Goal: Task Accomplishment & Management: Manage account settings

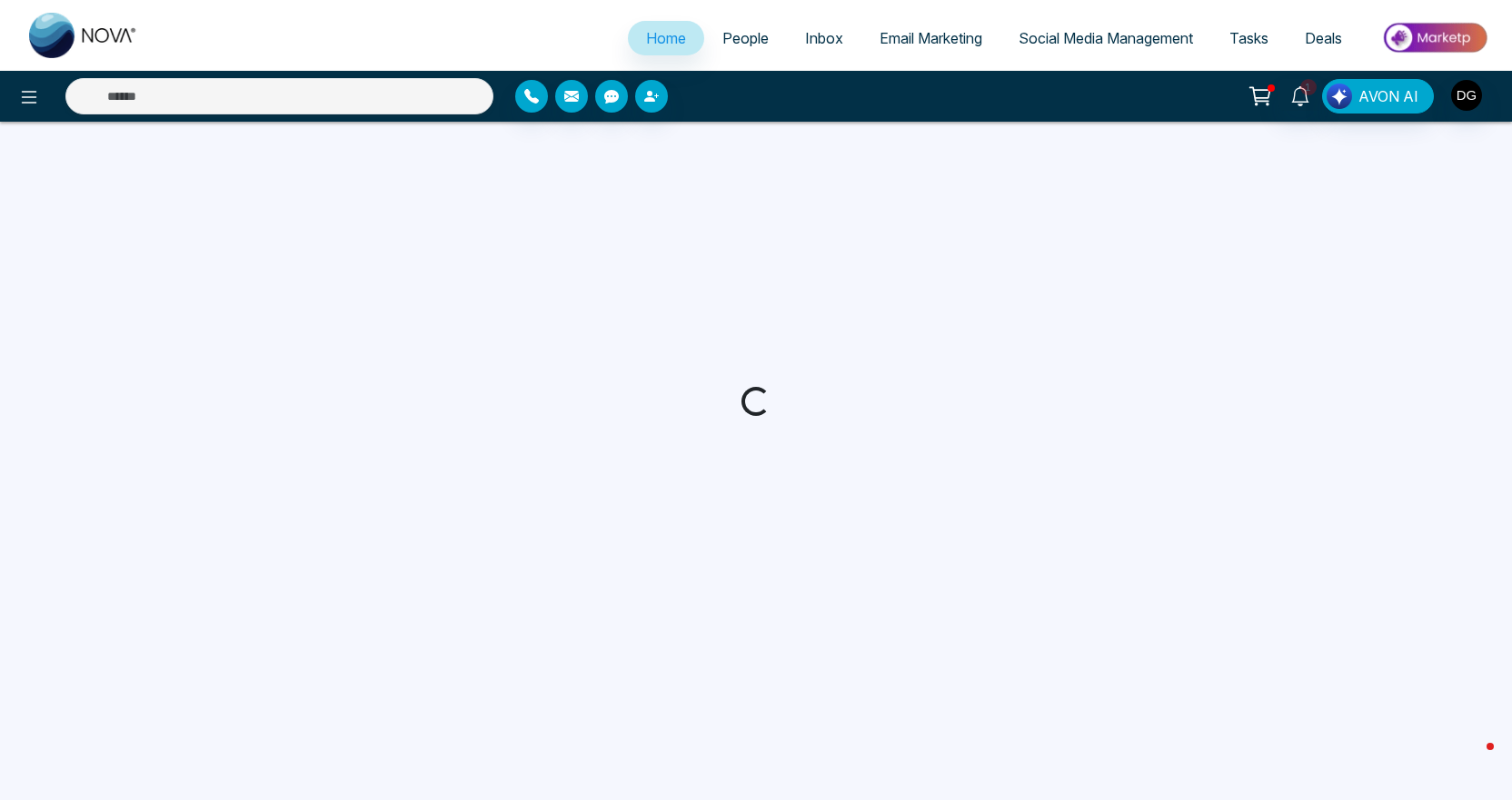
select select "*"
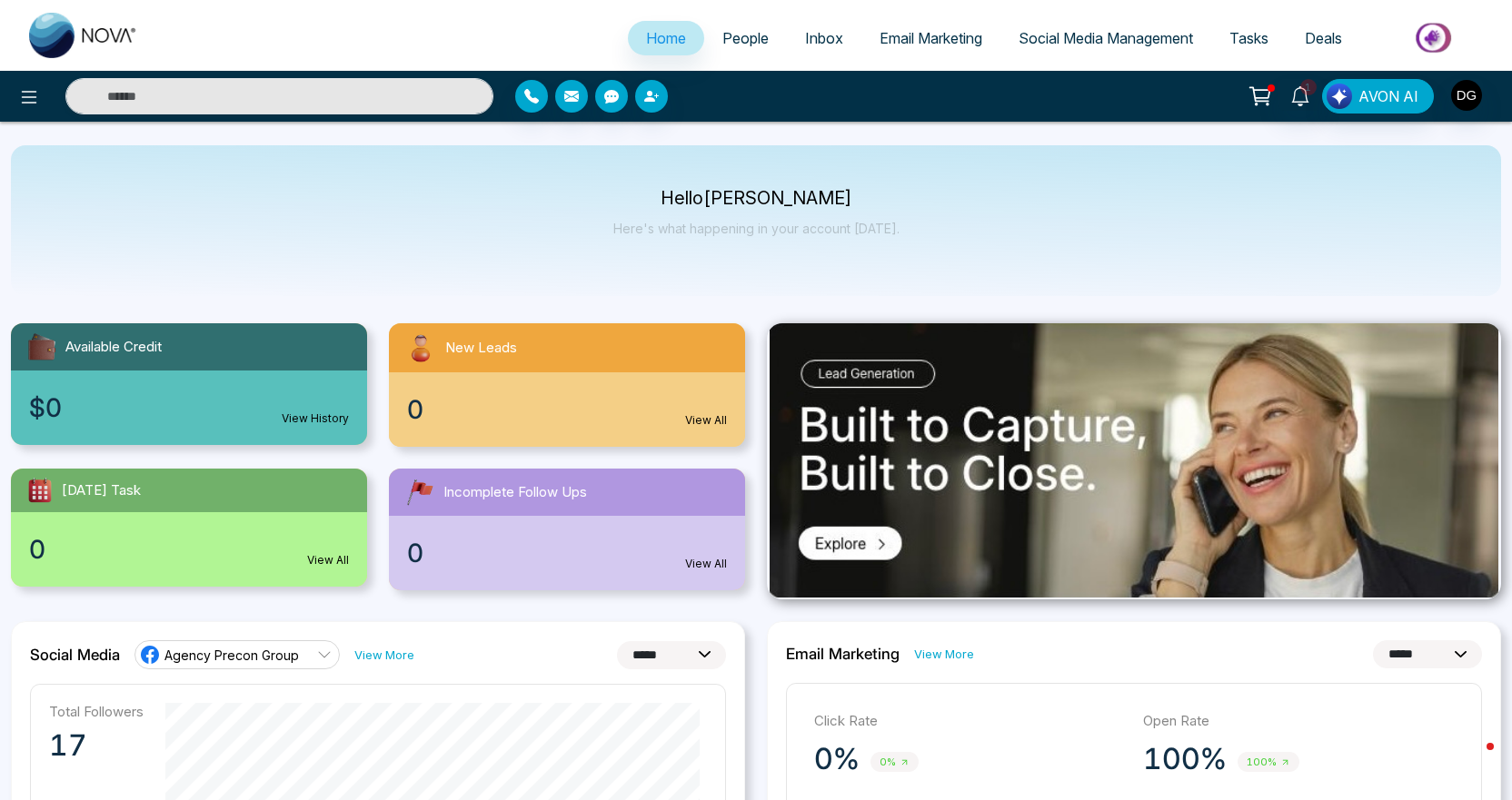
click at [704, 52] on link "People" at bounding box center [745, 38] width 83 height 35
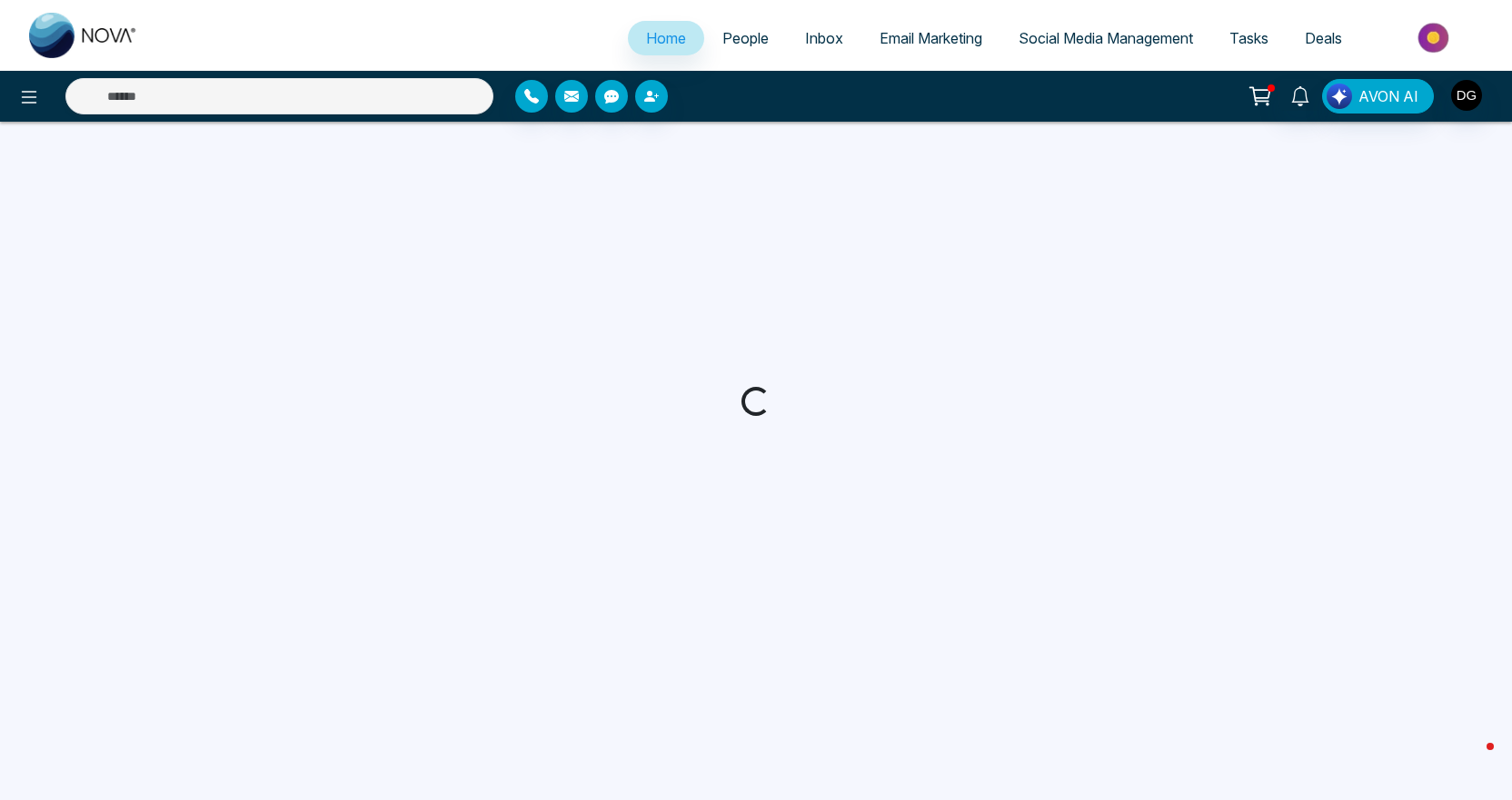
select select "*"
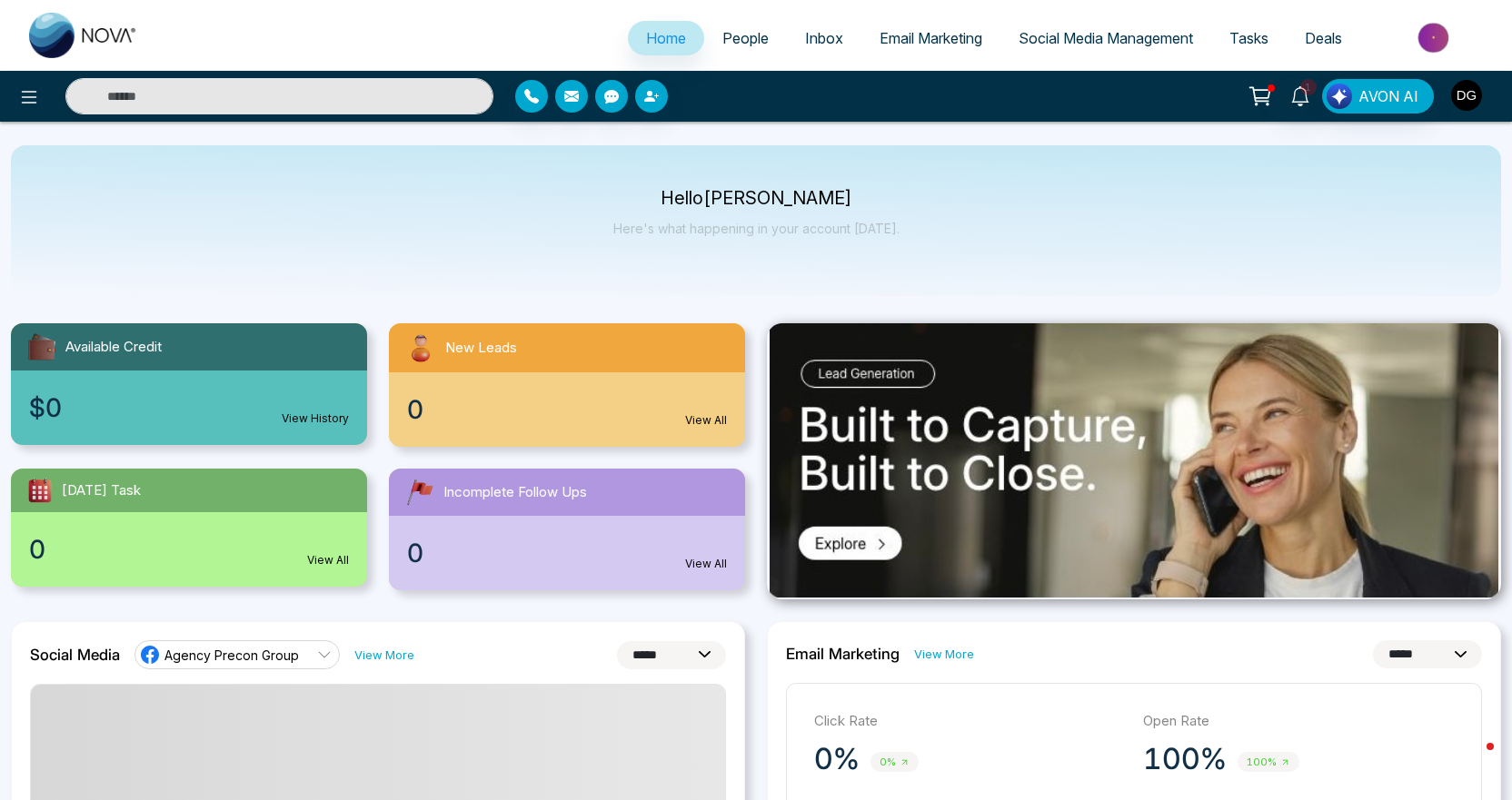
click at [1468, 100] on img "button" at bounding box center [1466, 95] width 31 height 31
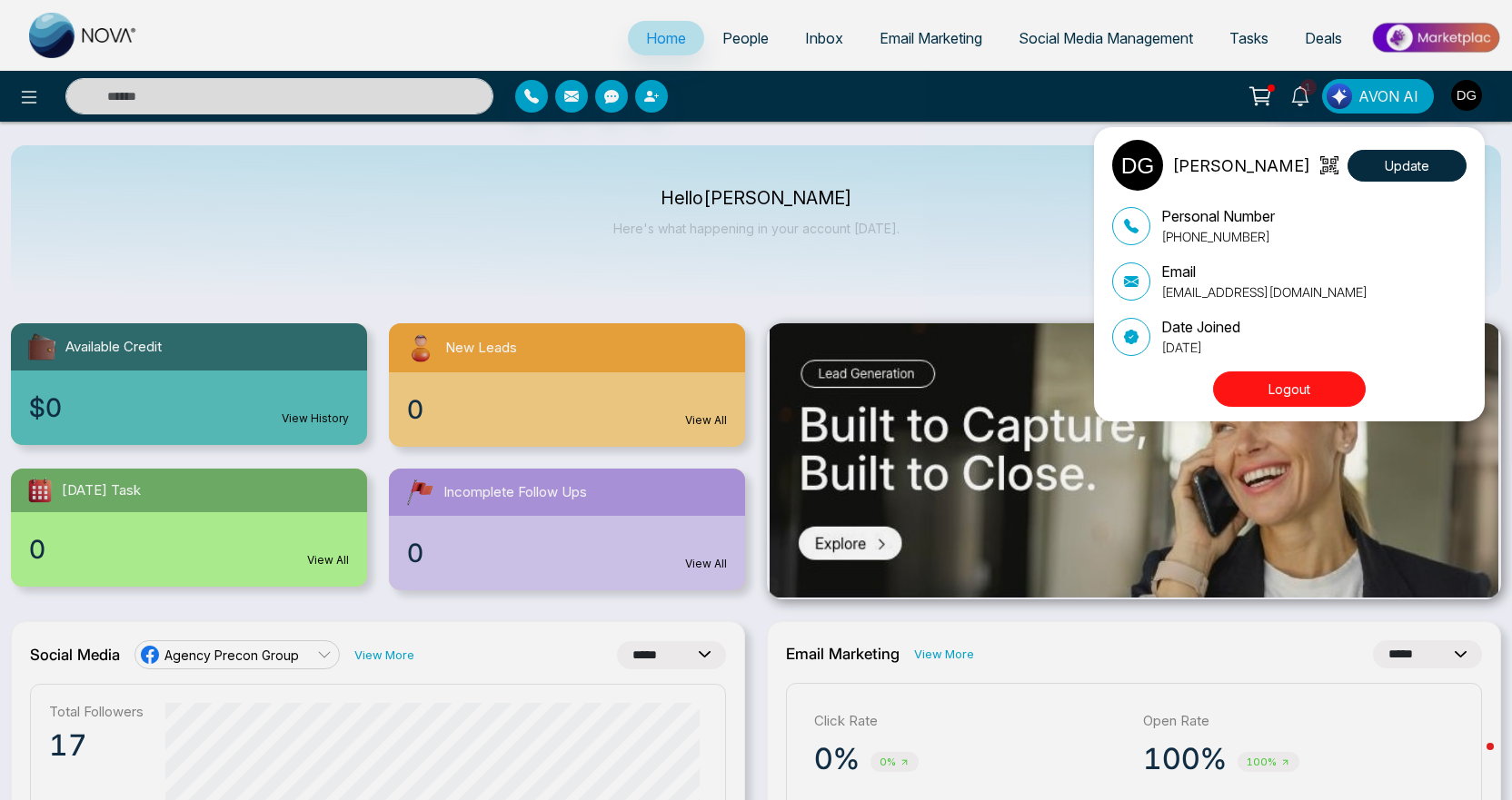
click at [1298, 381] on button "Logout" at bounding box center [1289, 390] width 152 height 36
